Goal: Task Accomplishment & Management: Manage account settings

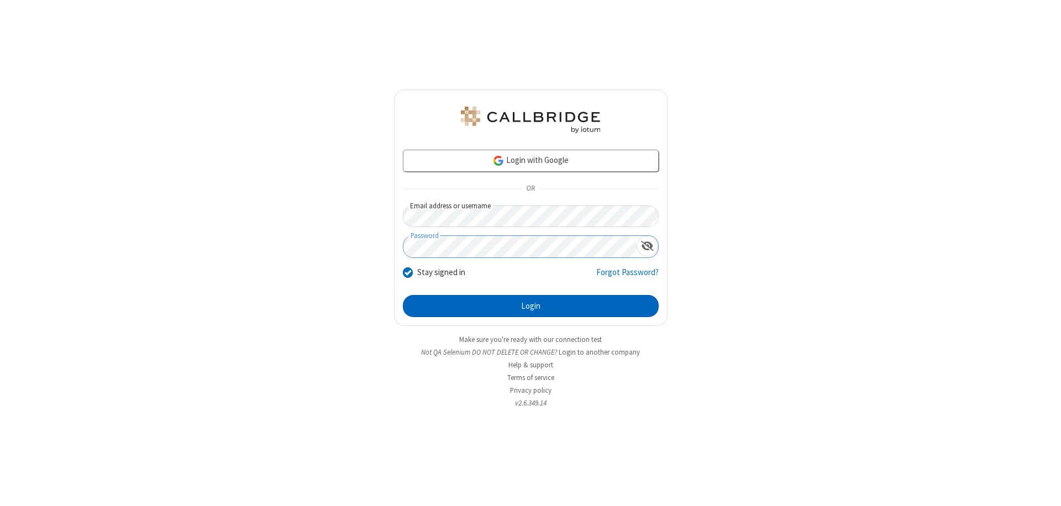
click at [530, 306] on button "Login" at bounding box center [531, 306] width 256 height 22
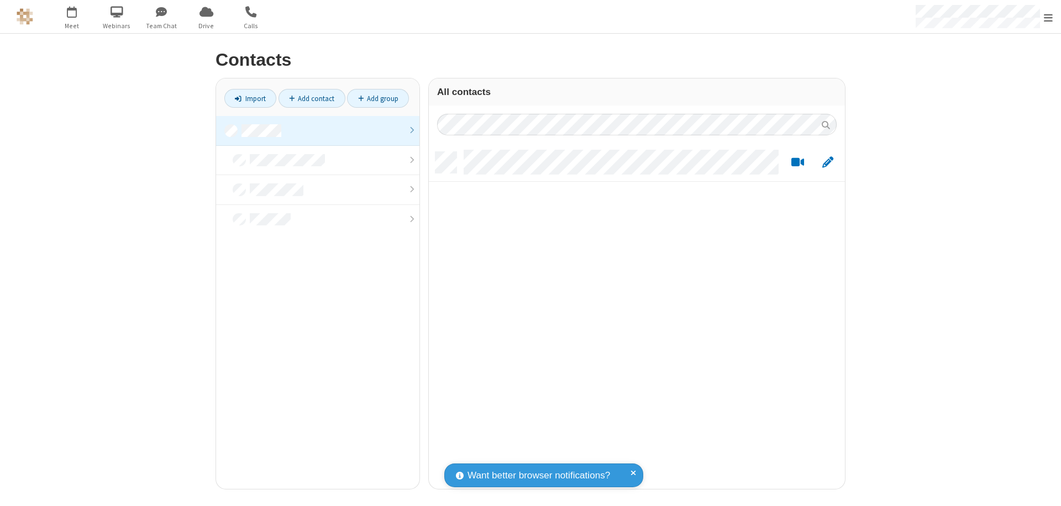
scroll to position [337, 408]
click at [318, 130] on link at bounding box center [317, 131] width 203 height 30
click at [312, 98] on link "Add contact" at bounding box center [311, 98] width 67 height 19
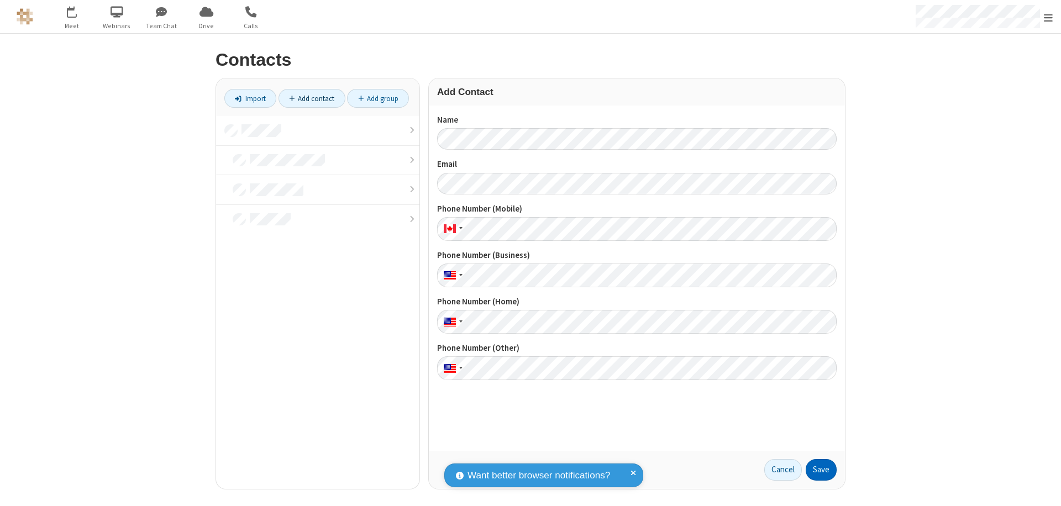
click at [821, 470] on button "Save" at bounding box center [821, 470] width 31 height 22
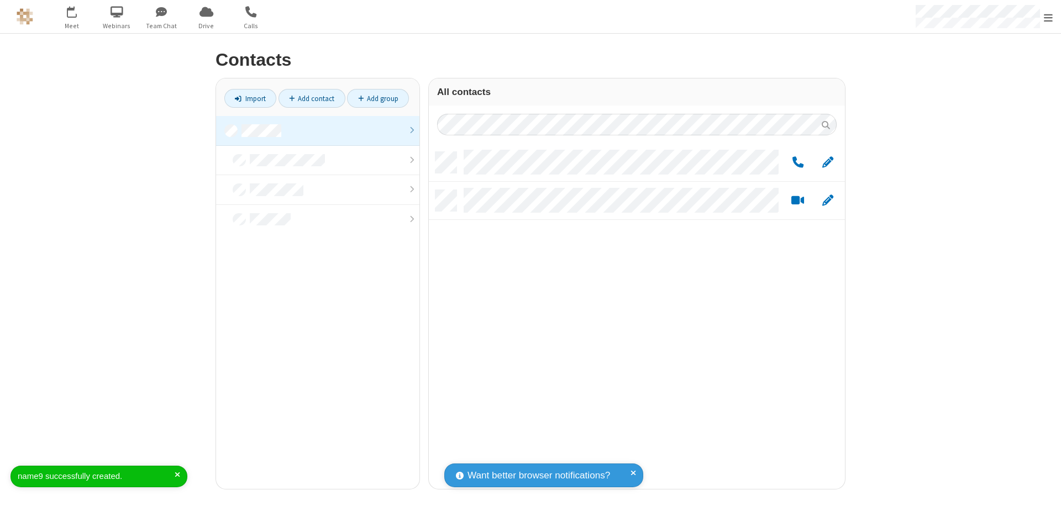
scroll to position [337, 408]
click at [312, 98] on link "Add contact" at bounding box center [311, 98] width 67 height 19
